Goal: Information Seeking & Learning: Learn about a topic

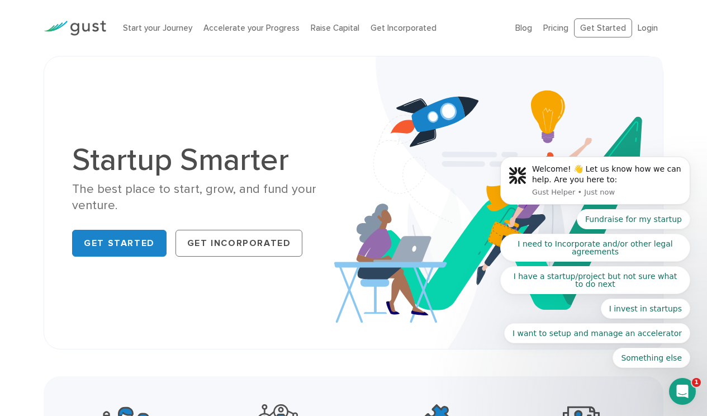
click at [556, 29] on body "Welcome! 👋 Let us know how we can help. Are you here to: Gust Helper • Just now…" at bounding box center [595, 183] width 215 height 396
click at [558, 27] on body "Welcome! 👋 Let us know how we can help. Are you here to: Gust Helper • Just now…" at bounding box center [595, 183] width 215 height 396
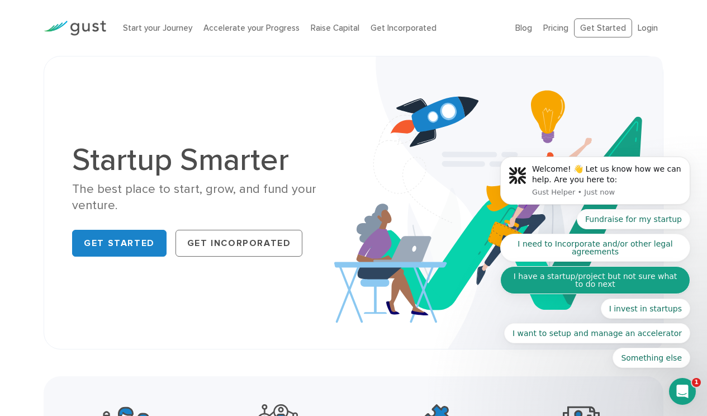
click at [612, 276] on button "I have a startup/project but not sure what to do next" at bounding box center [595, 280] width 190 height 28
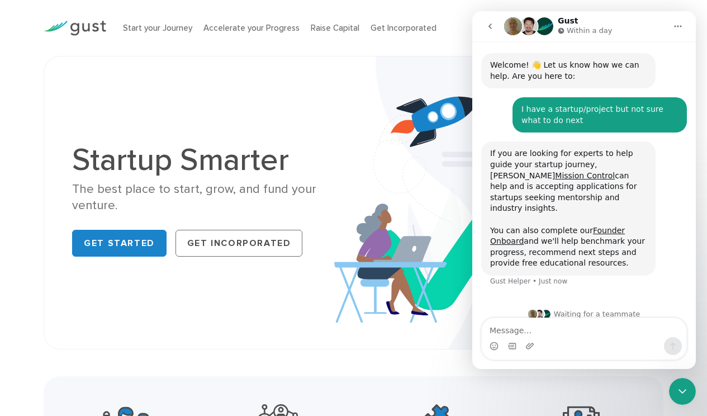
scroll to position [47, 0]
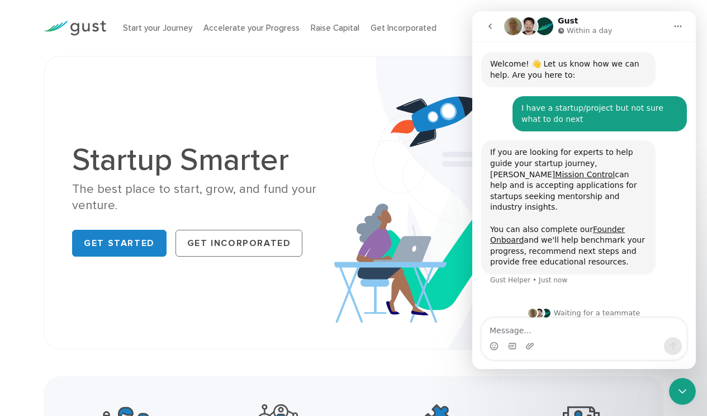
click at [684, 395] on icon "Close Intercom Messenger" at bounding box center [682, 391] width 13 height 13
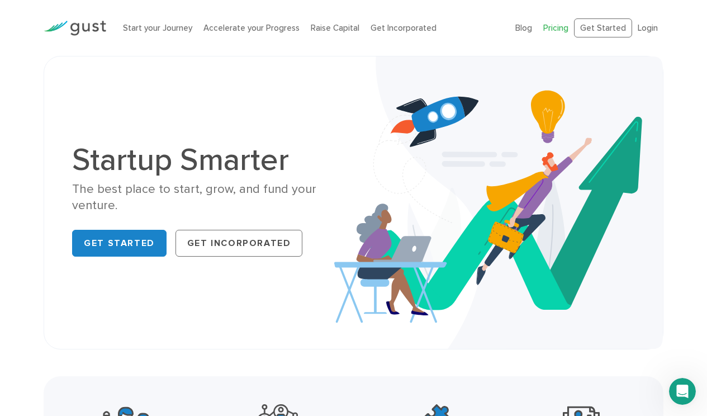
click at [562, 29] on link "Pricing" at bounding box center [556, 28] width 25 height 10
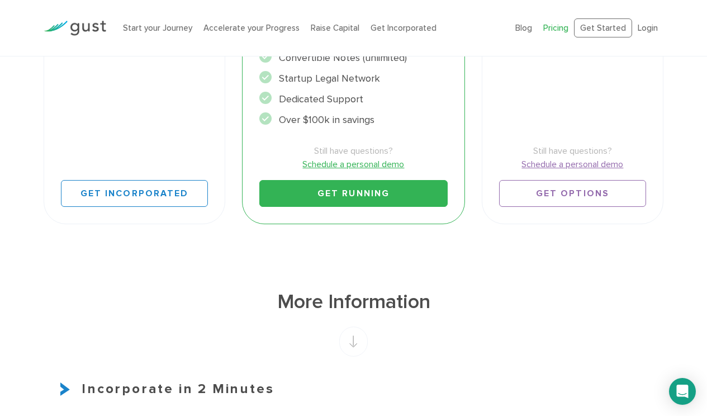
scroll to position [267, 0]
